Goal: Communication & Community: Answer question/provide support

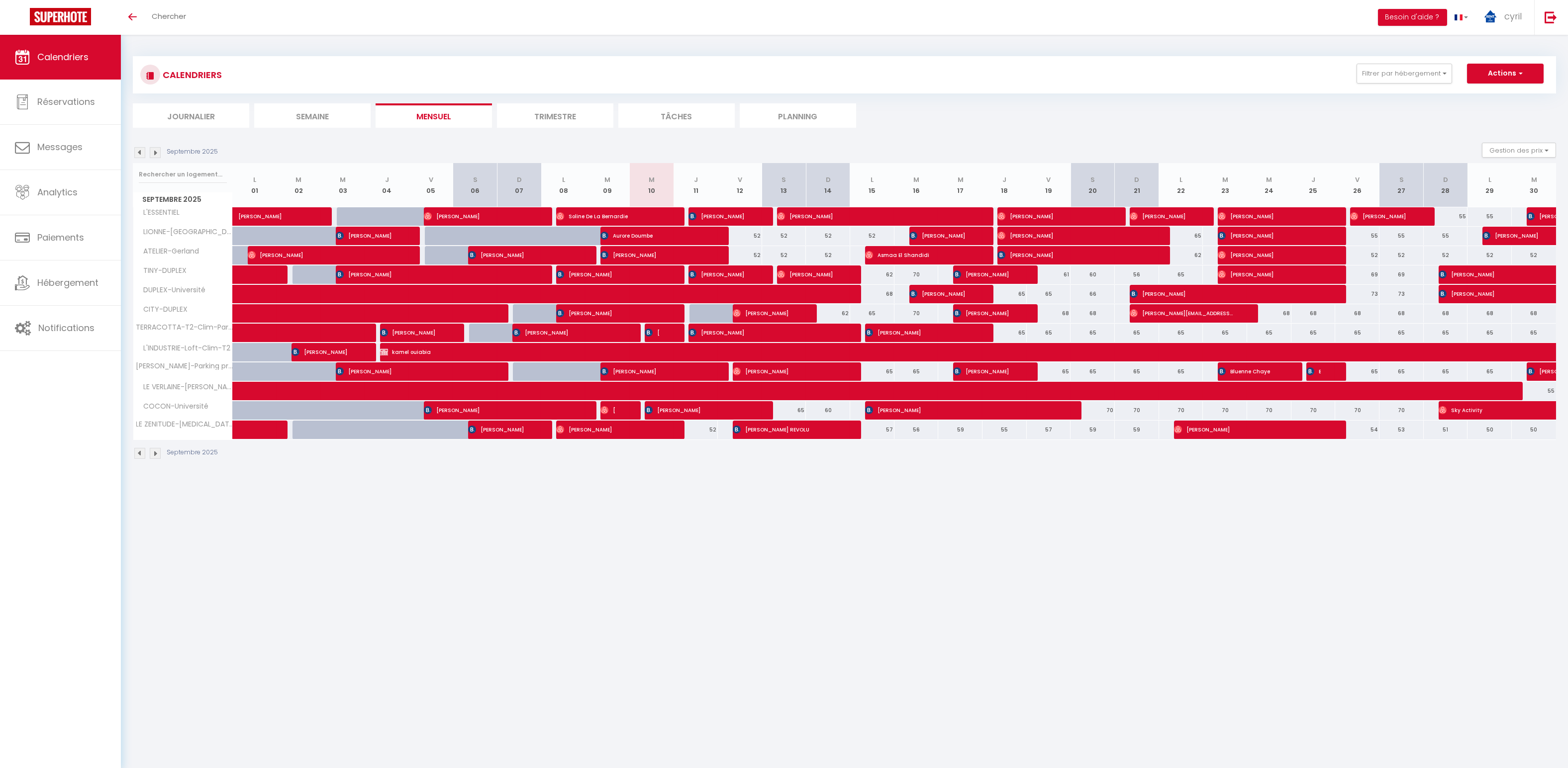
click at [157, 153] on img at bounding box center [155, 153] width 11 height 11
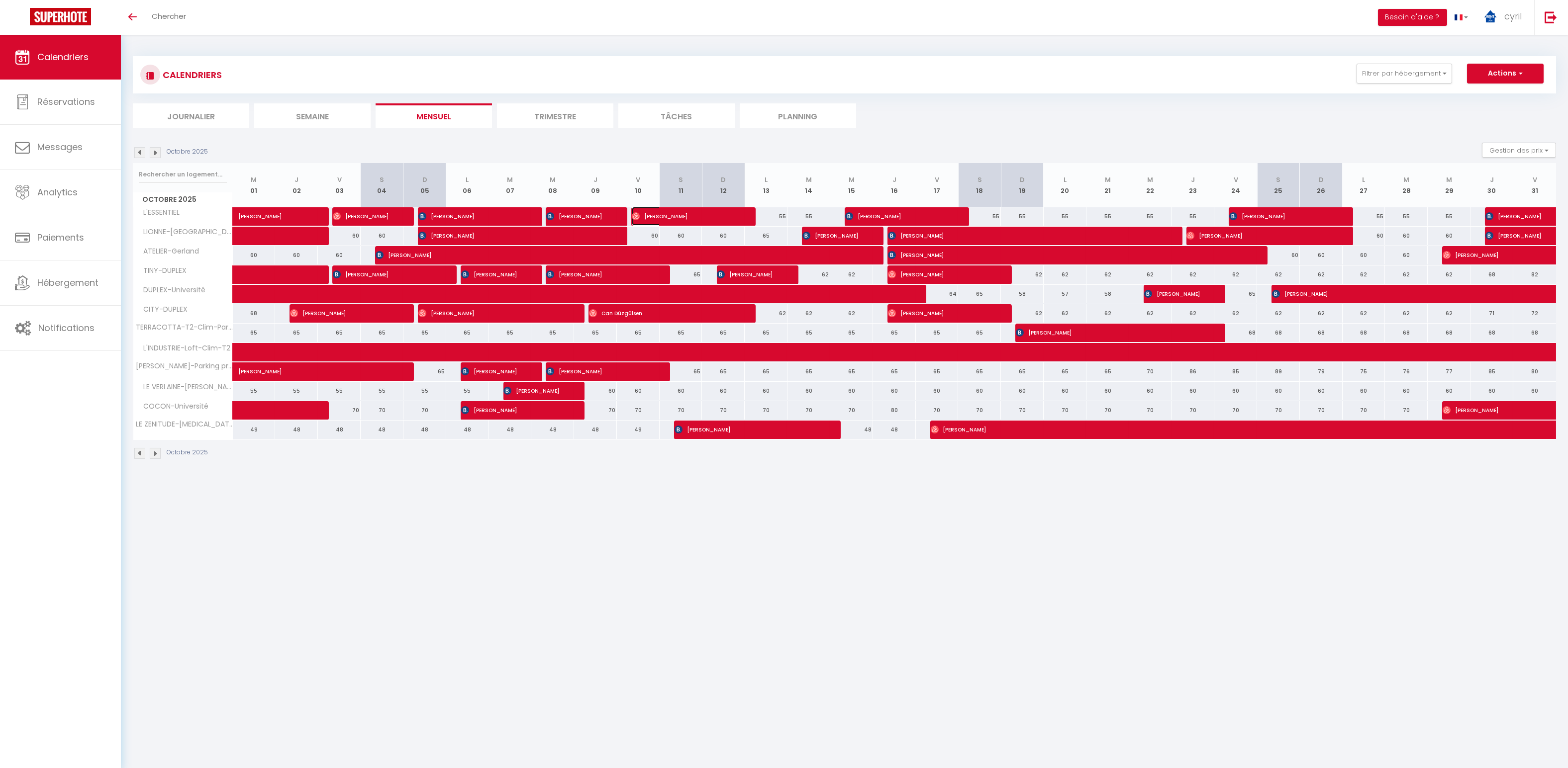
click at [671, 214] on span "[PERSON_NAME]" at bounding box center [681, 216] width 100 height 19
select select "OK"
select select "0"
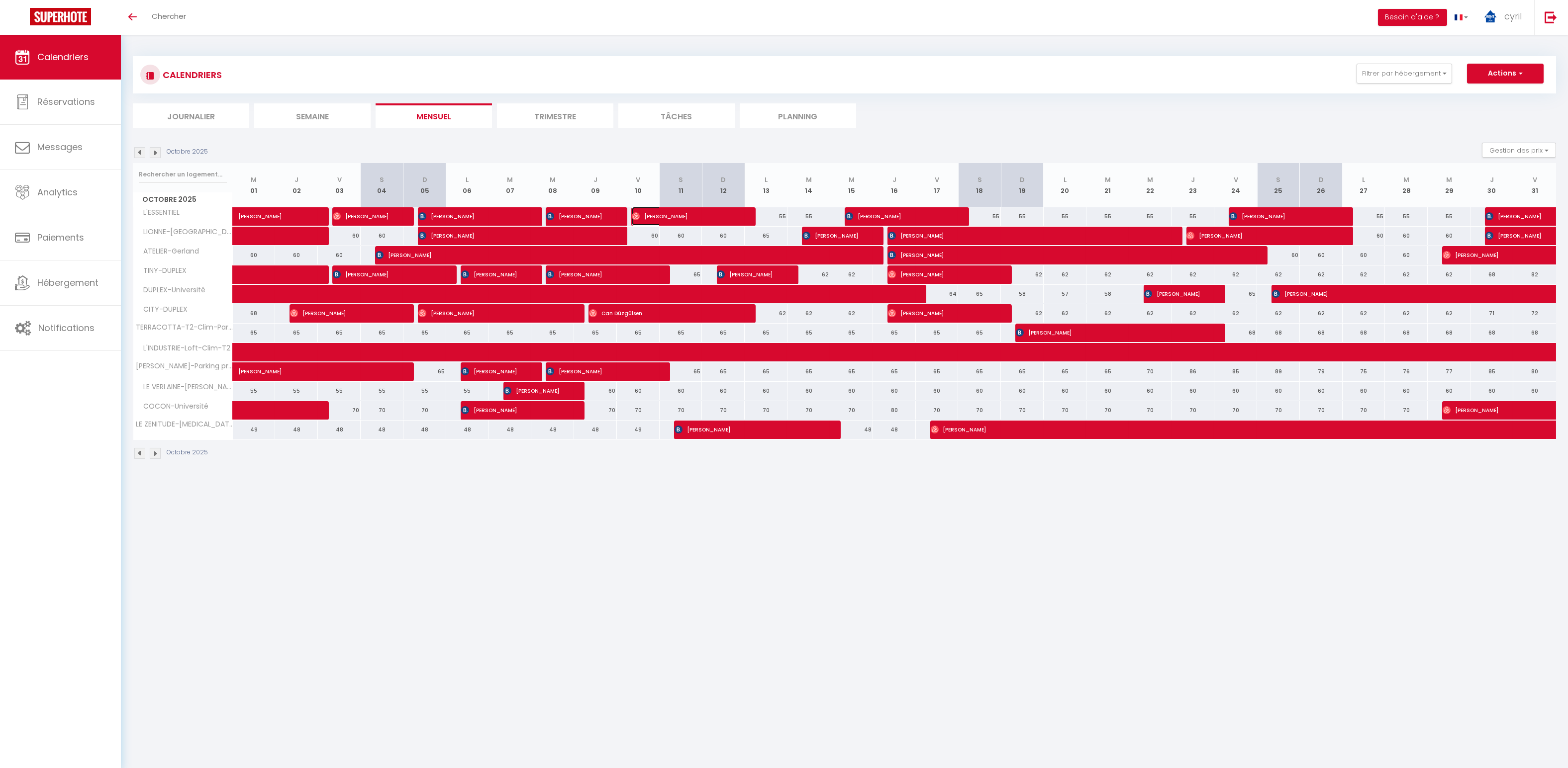
select select "1"
select select
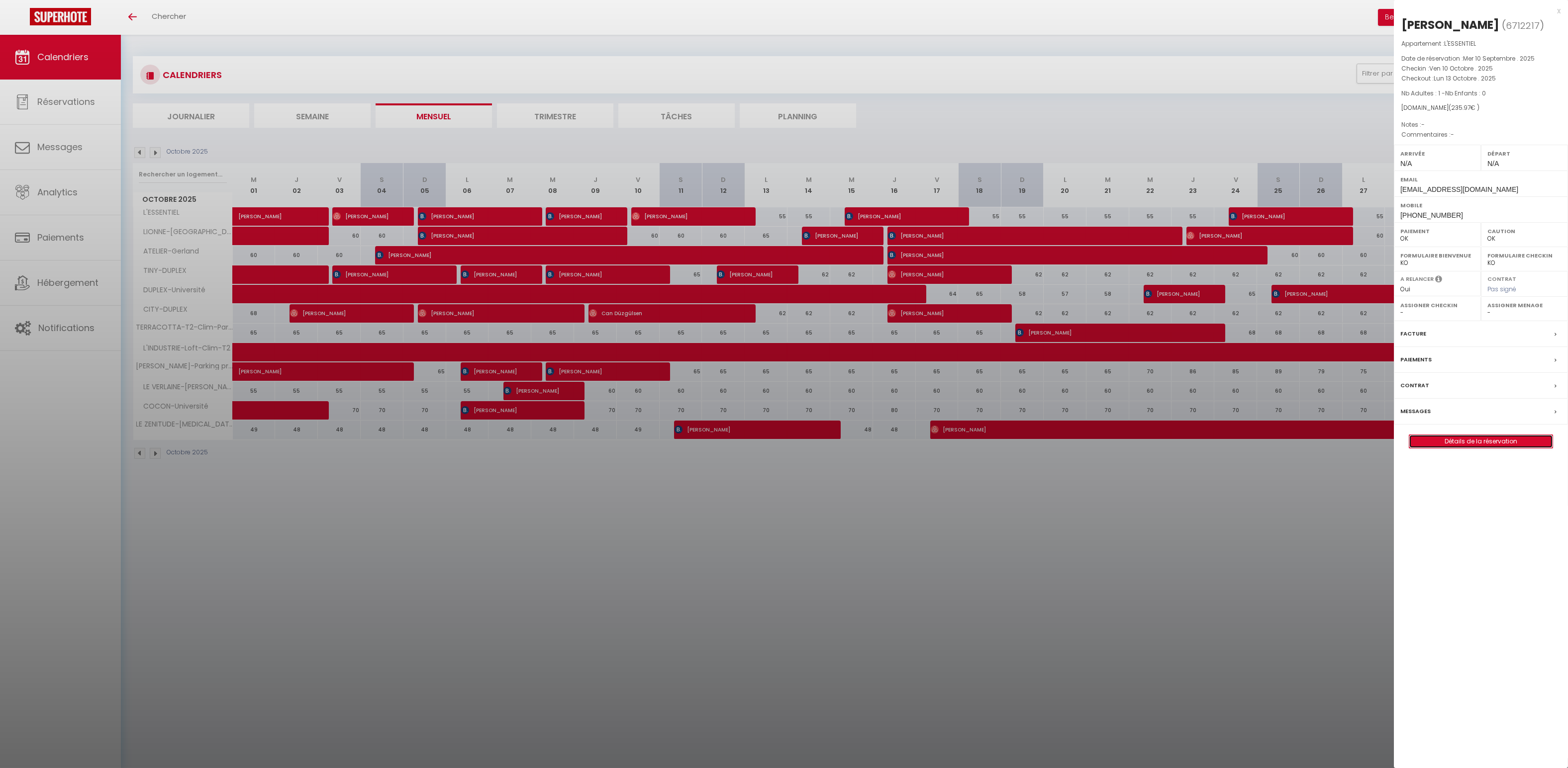
click at [1488, 440] on link "Détails de la réservation" at bounding box center [1480, 441] width 143 height 13
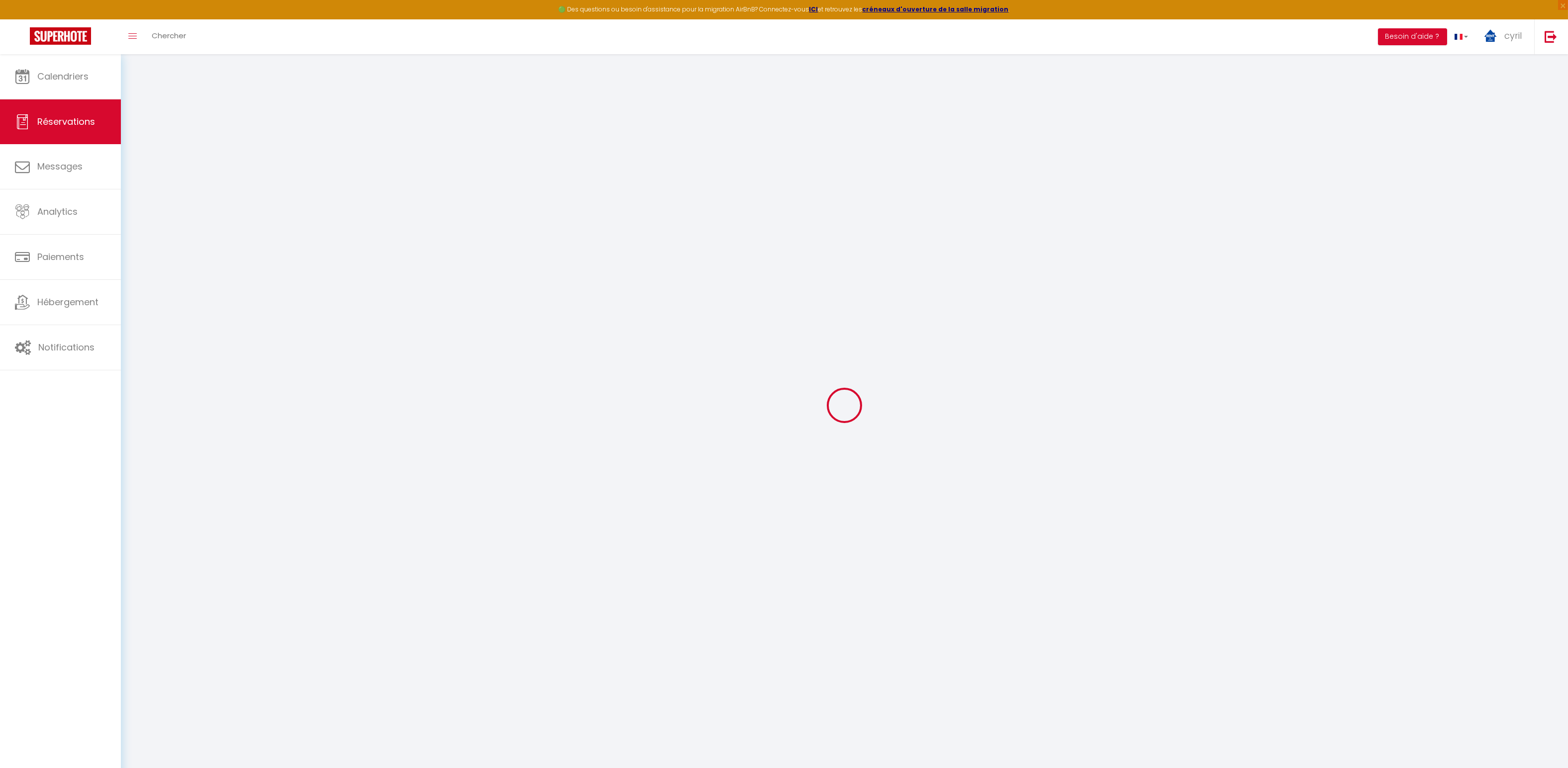
select select
checkbox input "false"
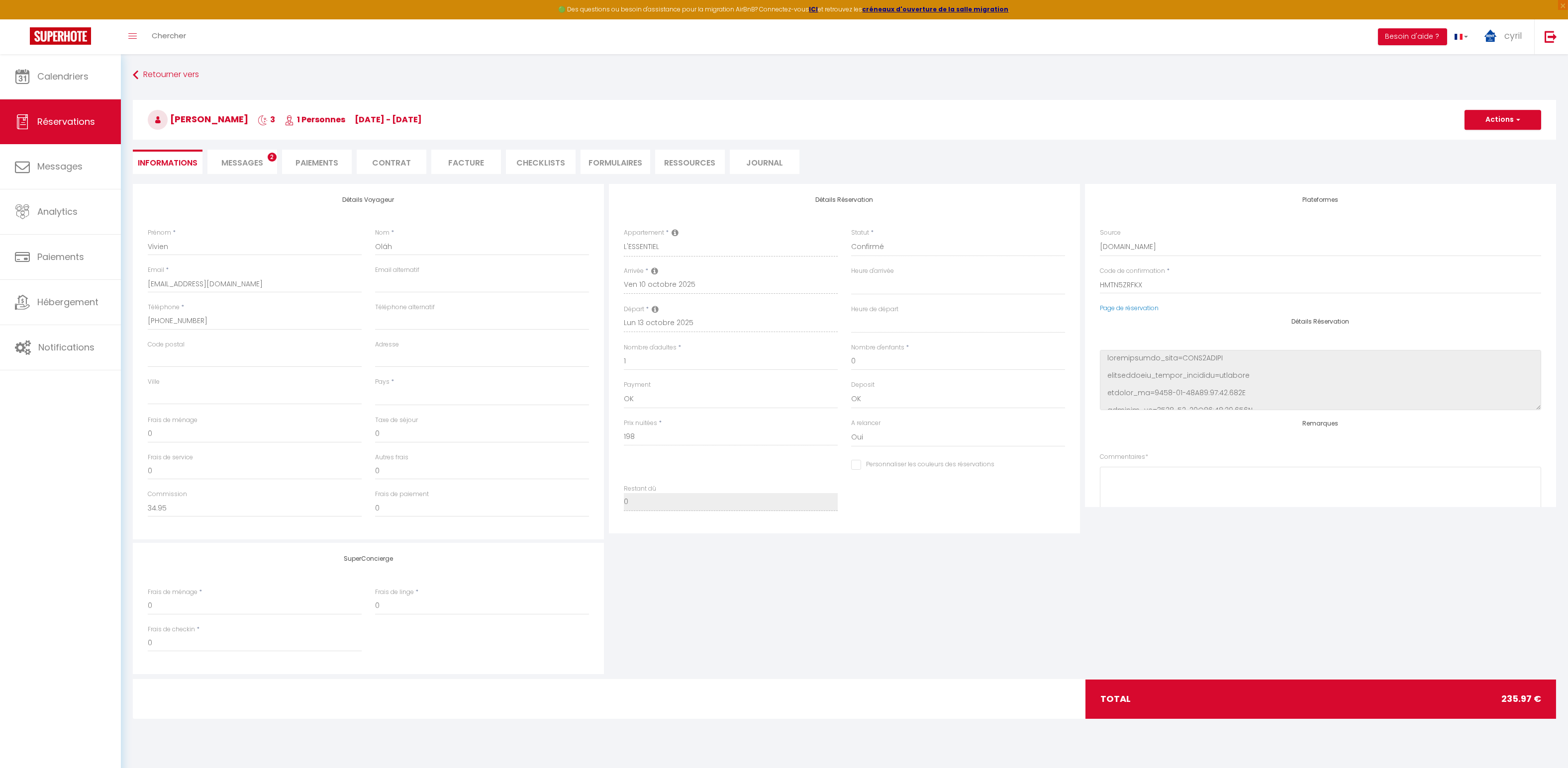
select select
checkbox input "false"
select select
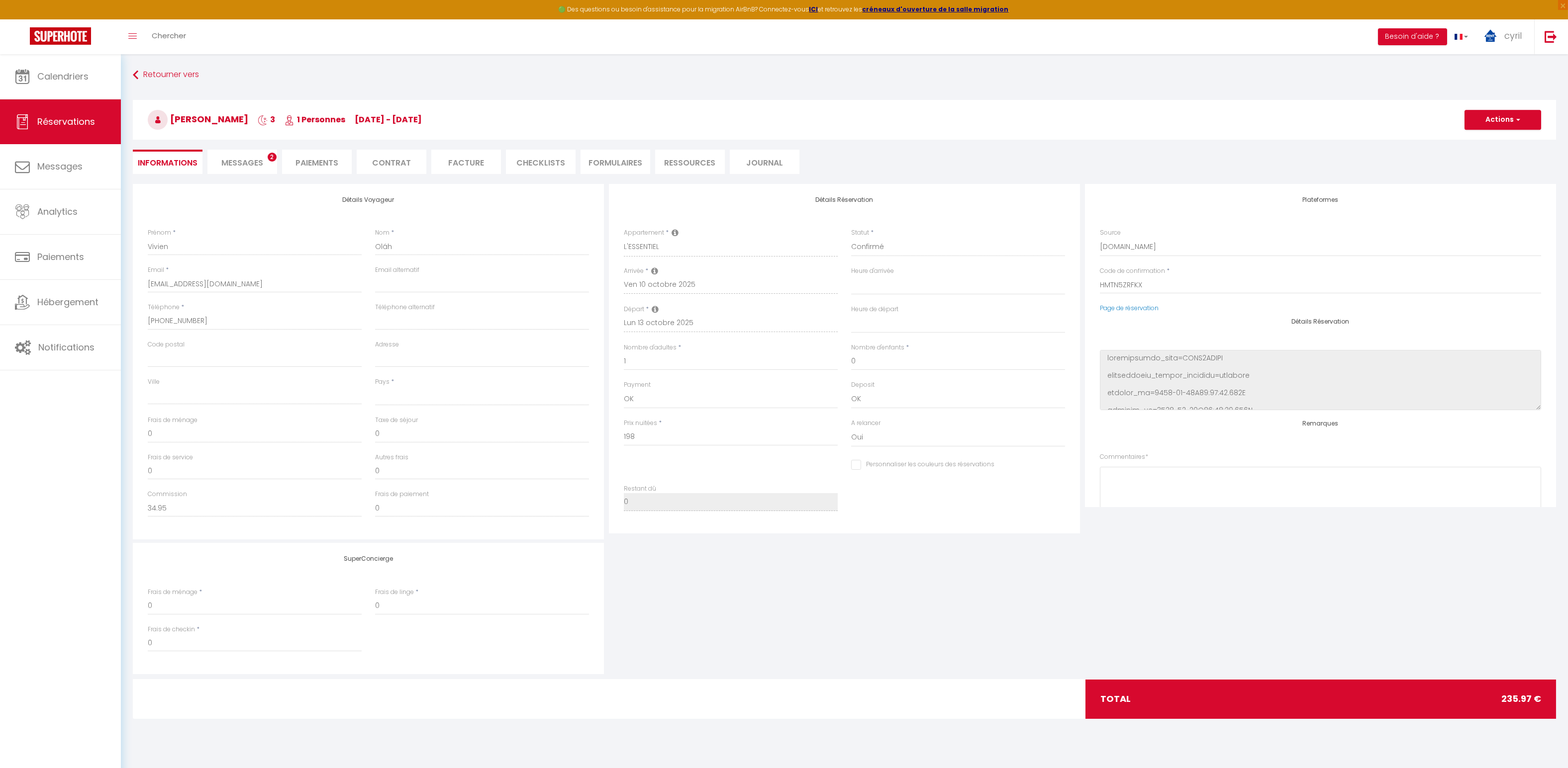
type input "35"
type input "2.97"
select select
checkbox input "false"
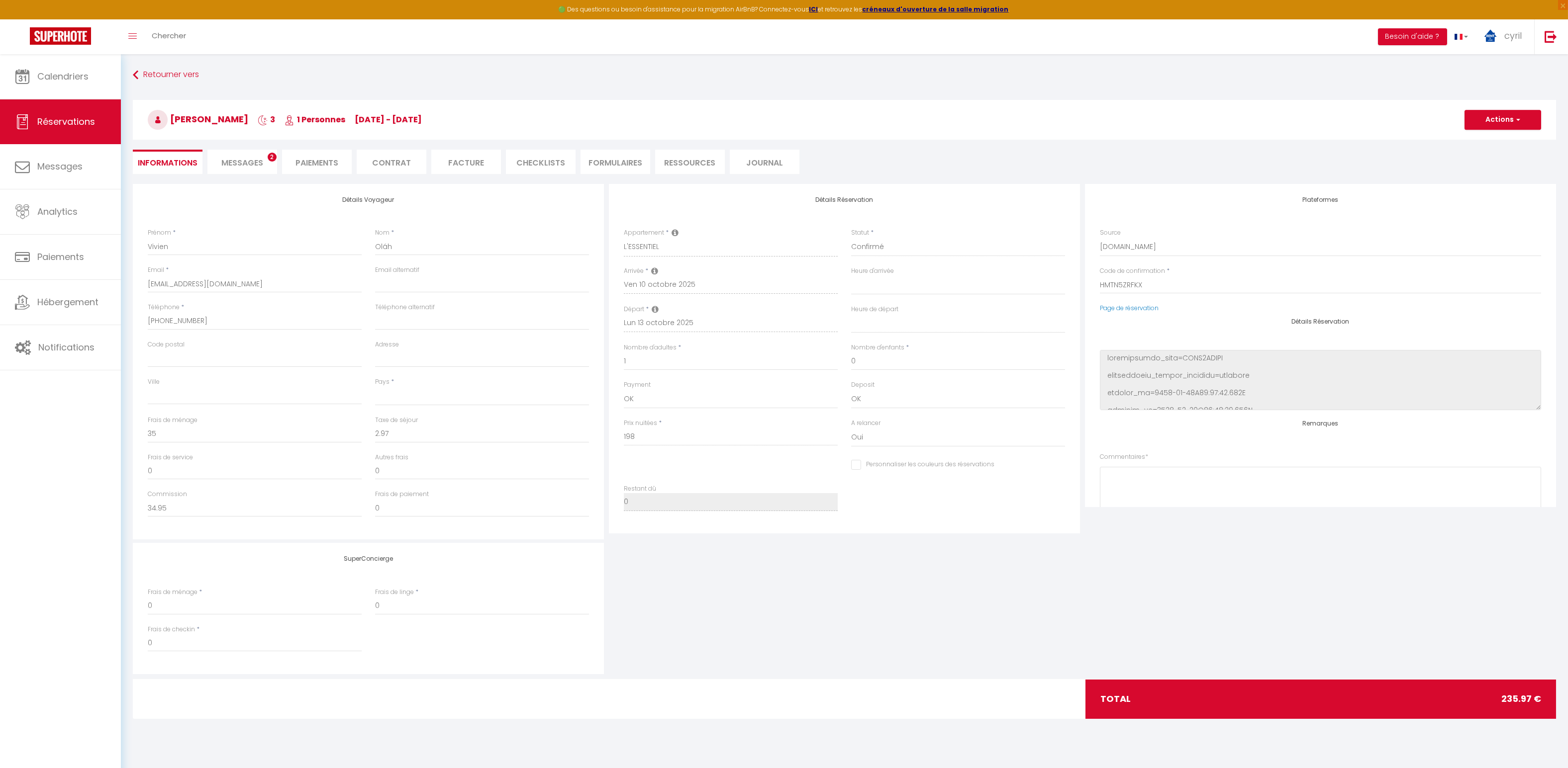
select select
checkbox input "false"
select select
click at [245, 157] on span "Messages" at bounding box center [242, 163] width 42 height 11
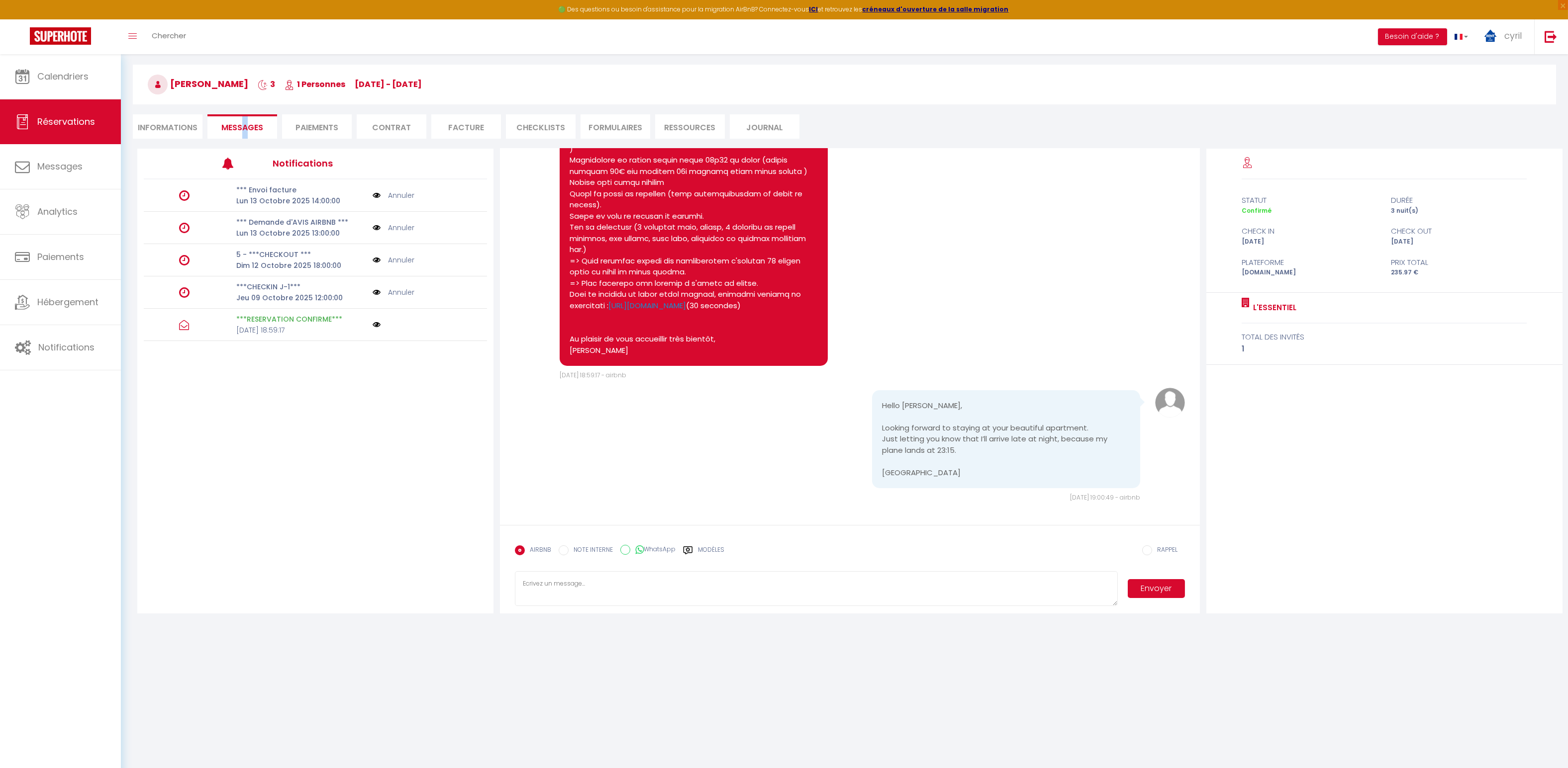
scroll to position [54, 0]
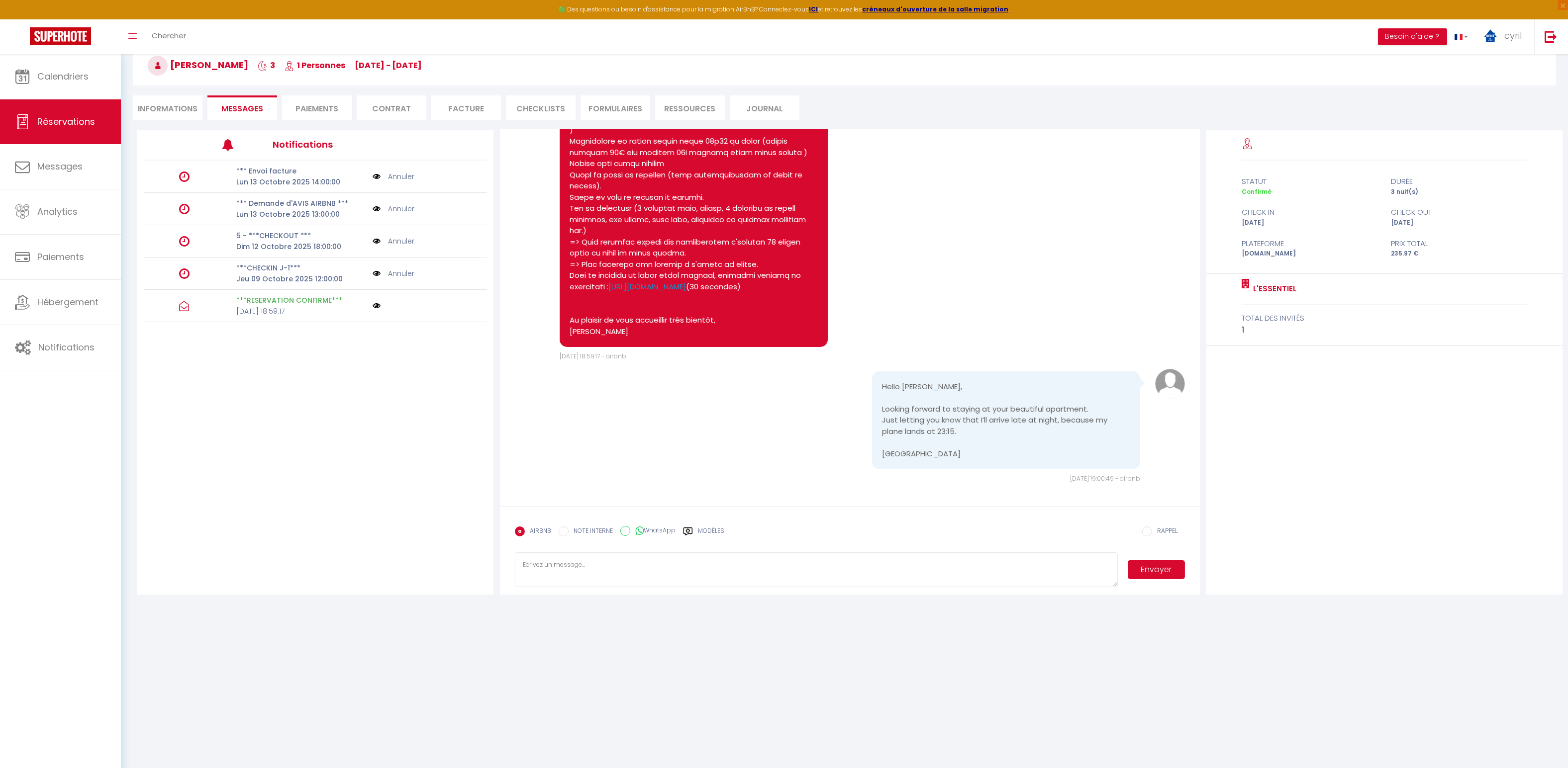
click at [577, 557] on textarea at bounding box center [816, 569] width 603 height 35
type textarea "Bonsoir, pas de problème c'est une entrée autonome. Au plaisir d'échanger avec …"
click at [1154, 565] on button "Envoyer" at bounding box center [1155, 570] width 57 height 19
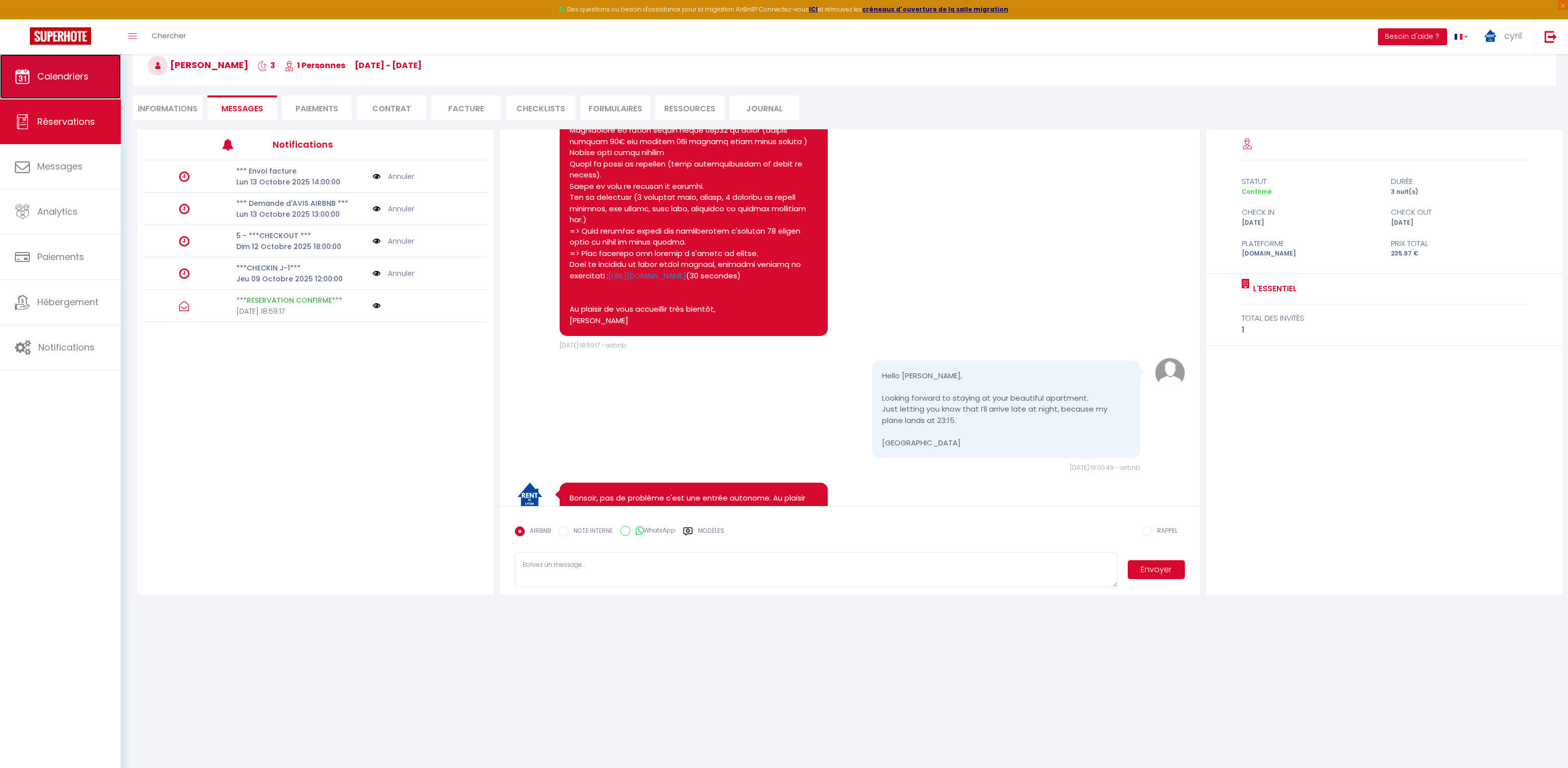
click at [62, 82] on span "Calendriers" at bounding box center [63, 76] width 51 height 12
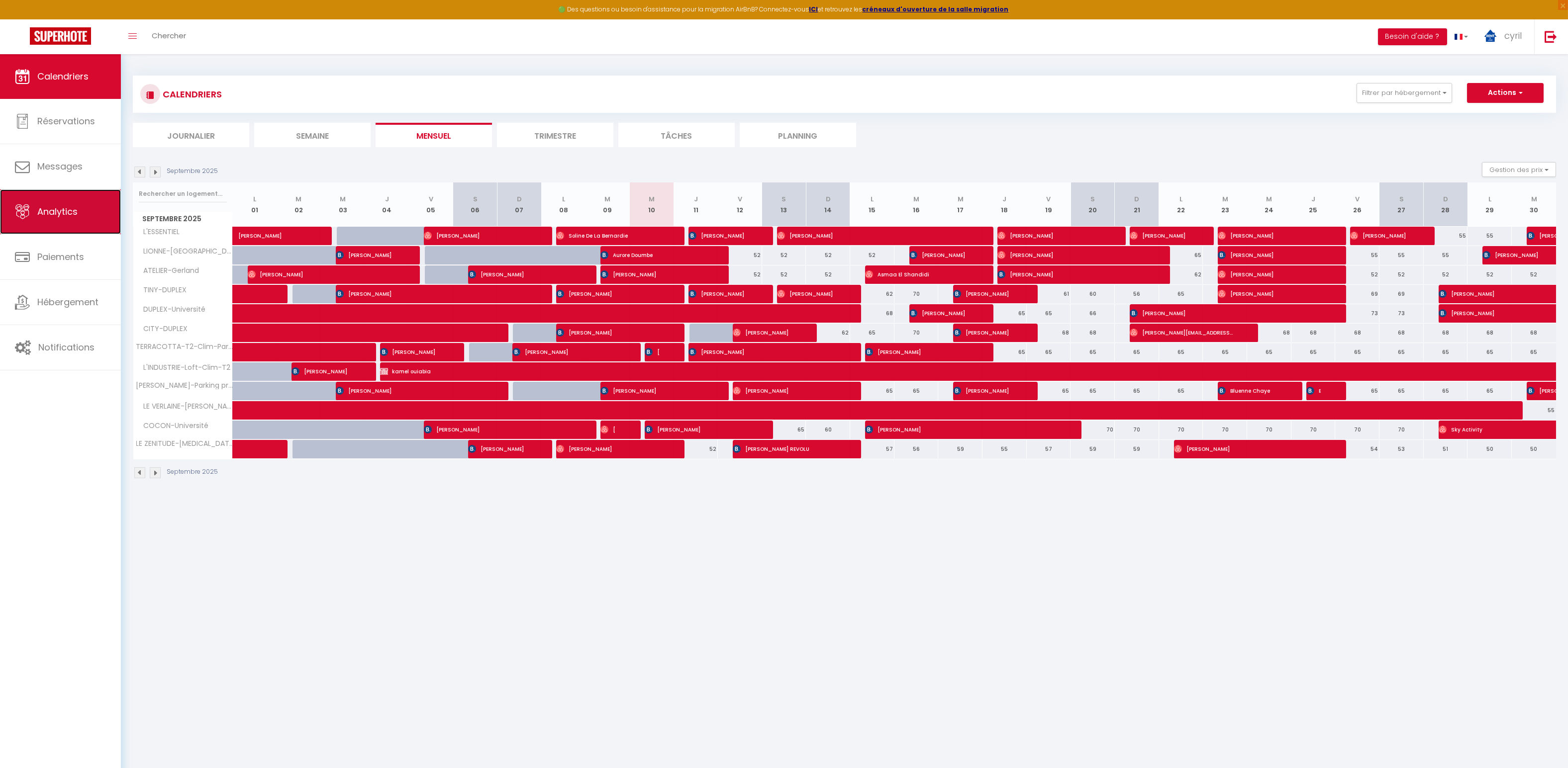
click at [75, 216] on span "Analytics" at bounding box center [57, 211] width 40 height 12
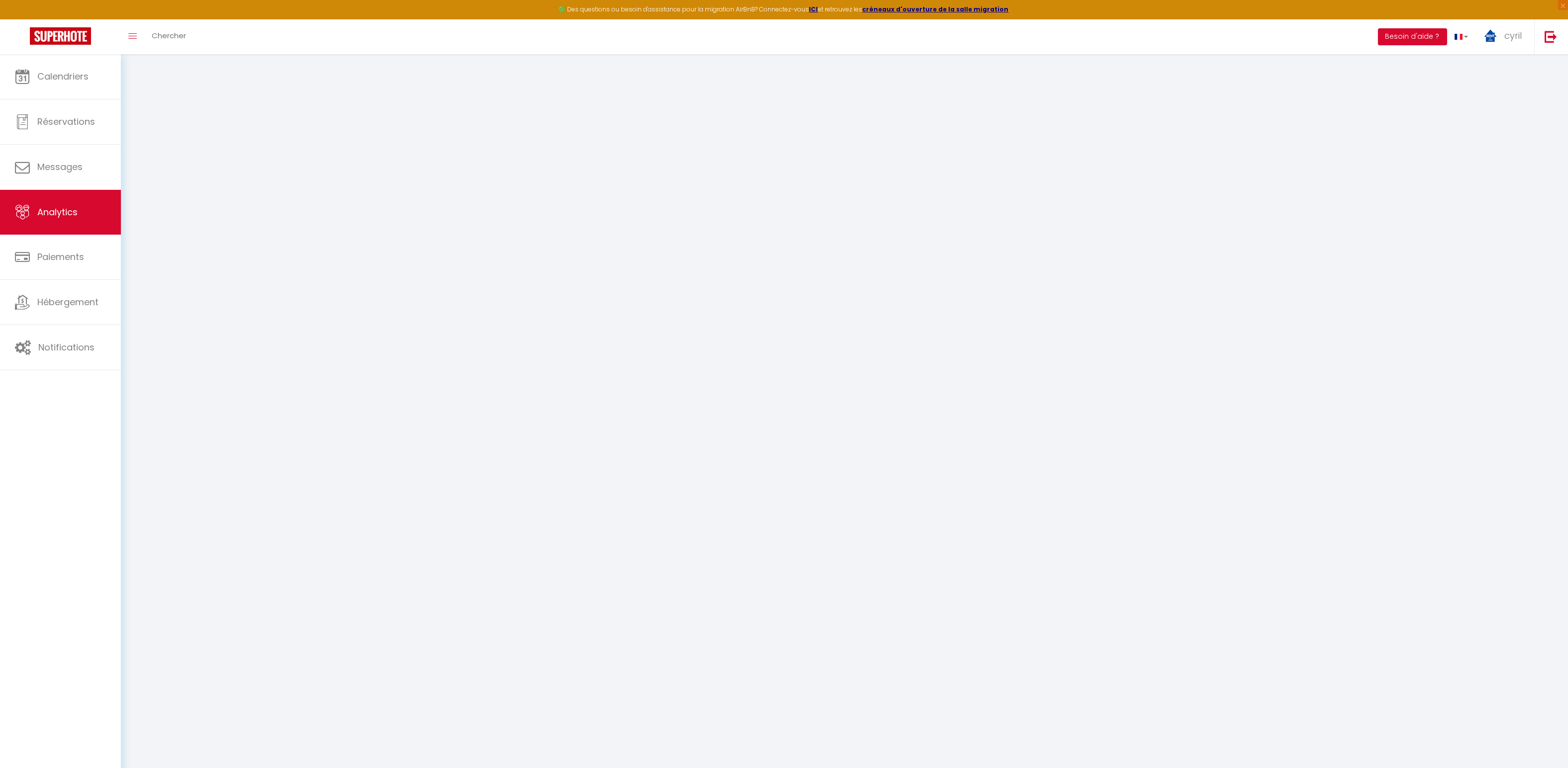
select select "2025"
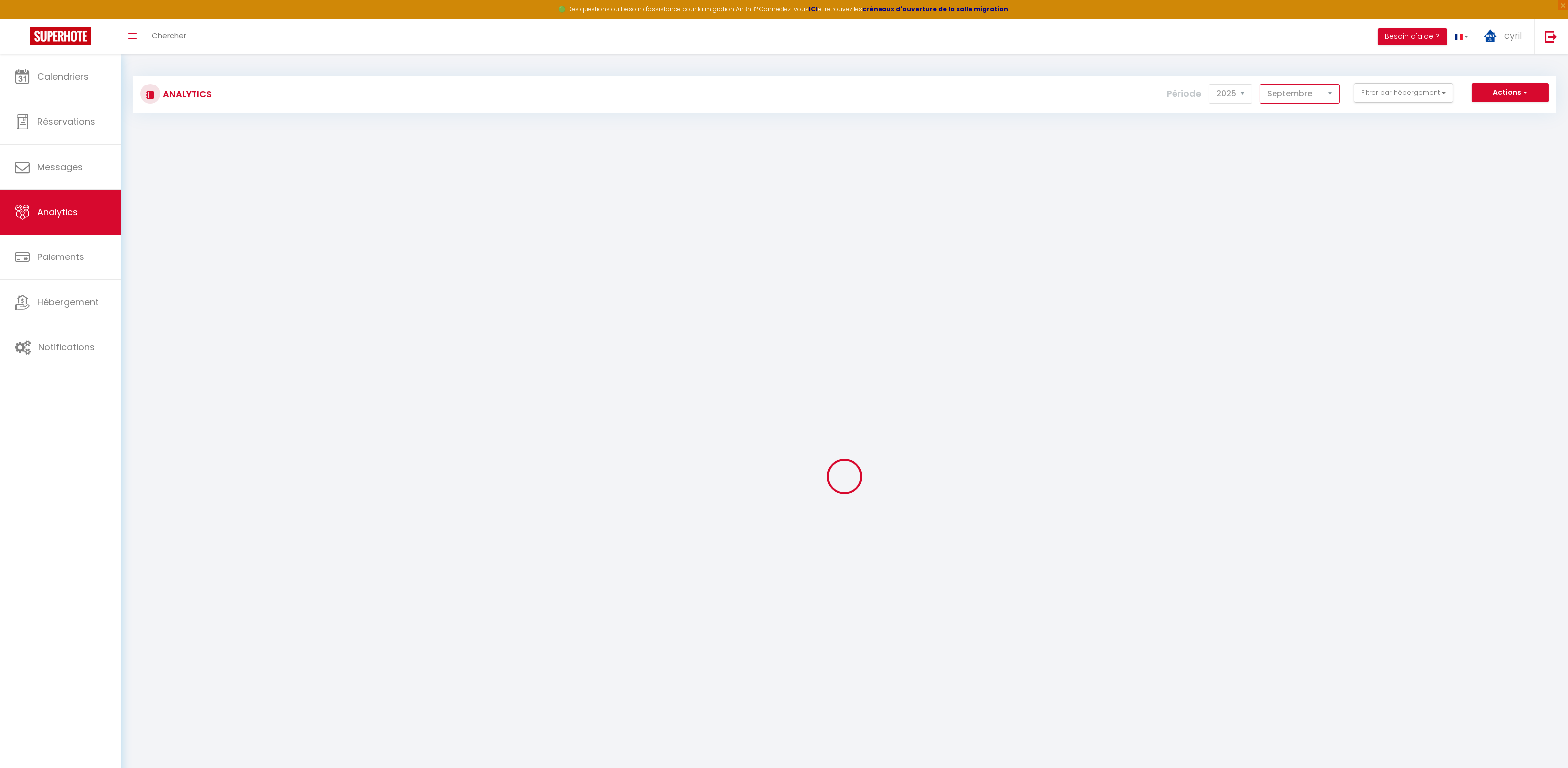
click at [1303, 96] on select "[PERSON_NAME] Mars Avril Mai Juin Juillet Août Septembre Octobre Novembre Décem…" at bounding box center [1299, 94] width 80 height 20
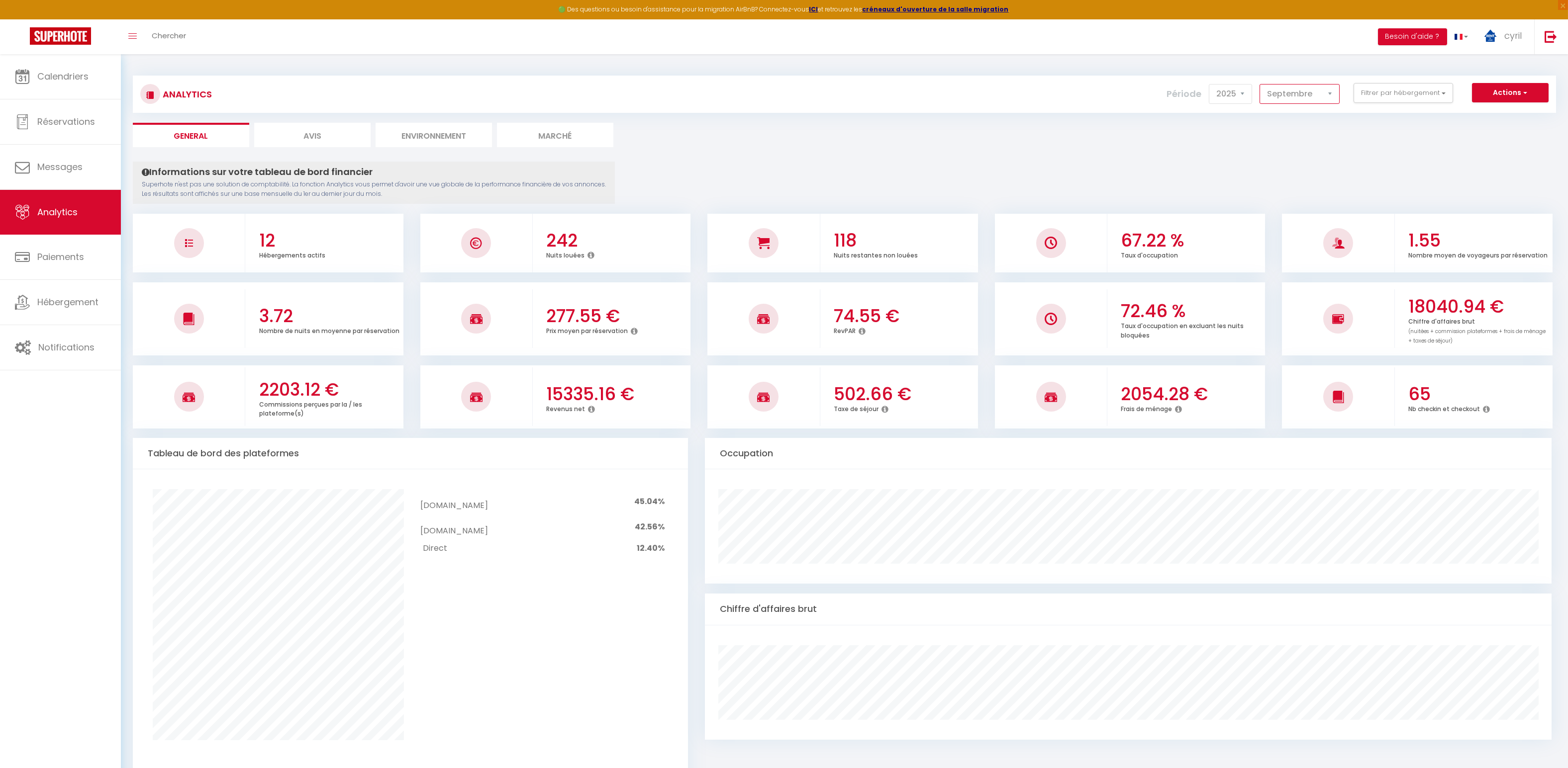
select select "10"
click at [1261, 84] on select "[PERSON_NAME] Mars Avril Mai Juin Juillet Août Septembre Octobre Novembre Décem…" at bounding box center [1299, 94] width 80 height 20
drag, startPoint x: 1422, startPoint y: 308, endPoint x: 1491, endPoint y: 313, distance: 69.2
click at [1496, 313] on h3 "14501.35 €" at bounding box center [1479, 306] width 142 height 21
